Goal: Information Seeking & Learning: Learn about a topic

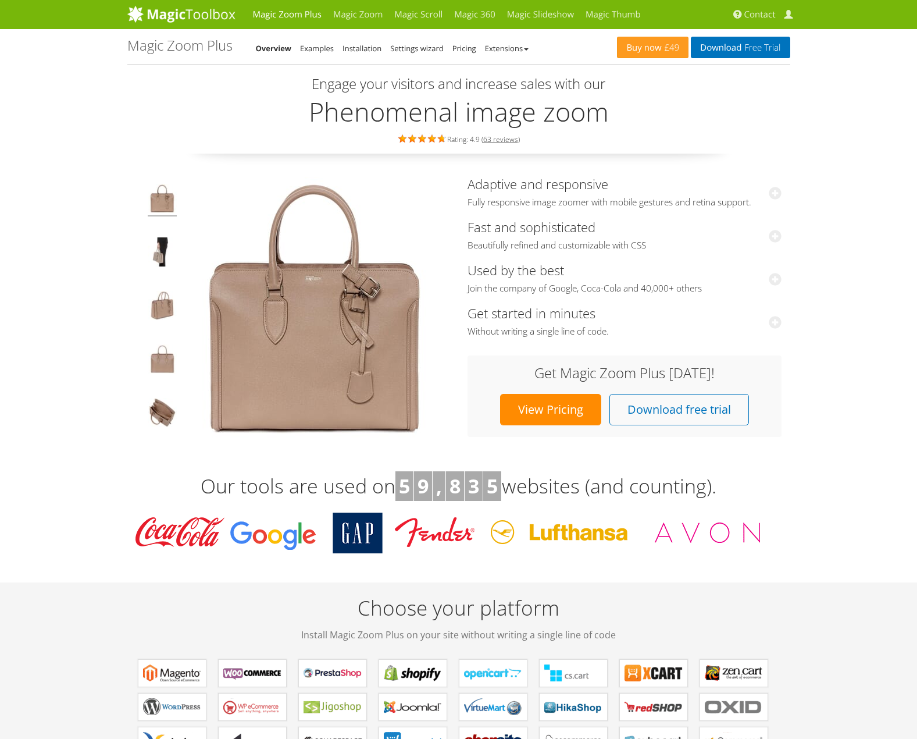
click at [790, 585] on div "Choose your platform Install Magic Zoom Plus on your site without writing a sin…" at bounding box center [458, 725] width 663 height 287
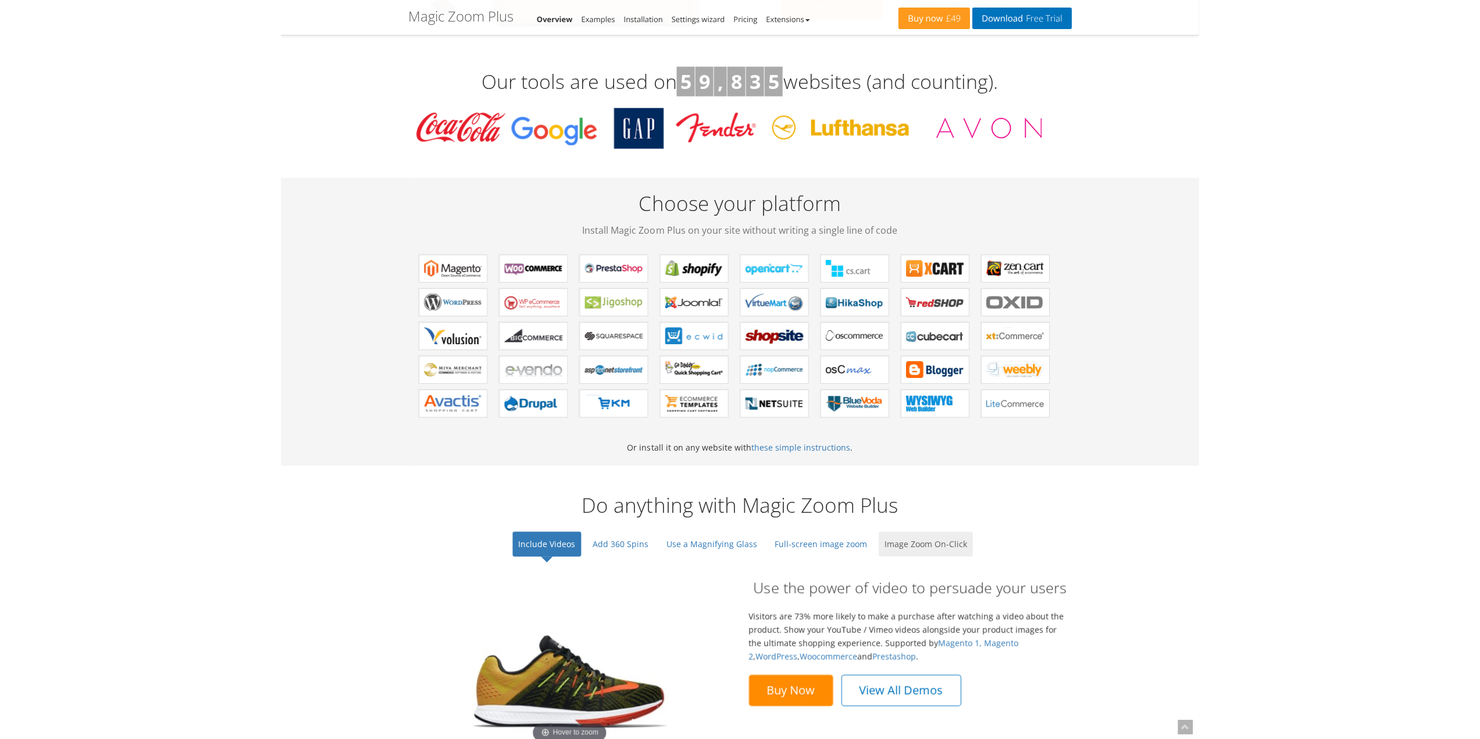
scroll to position [523, 0]
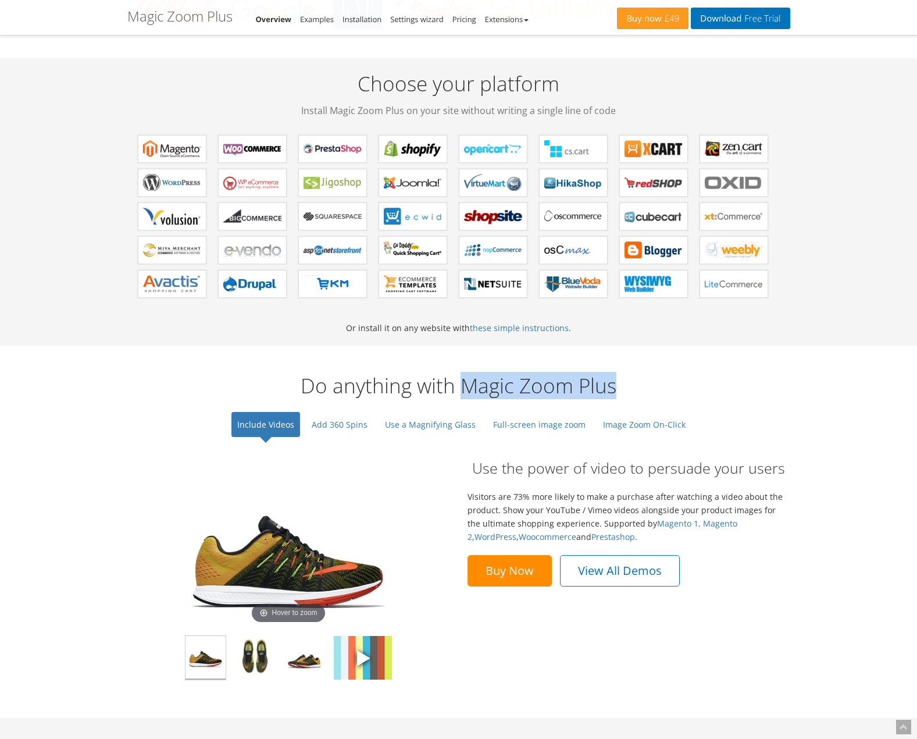
drag, startPoint x: 622, startPoint y: 384, endPoint x: 465, endPoint y: 384, distance: 157.0
click at [465, 384] on h2 "Do anything with Magic Zoom Plus" at bounding box center [458, 386] width 663 height 23
